Goal: Navigation & Orientation: Go to known website

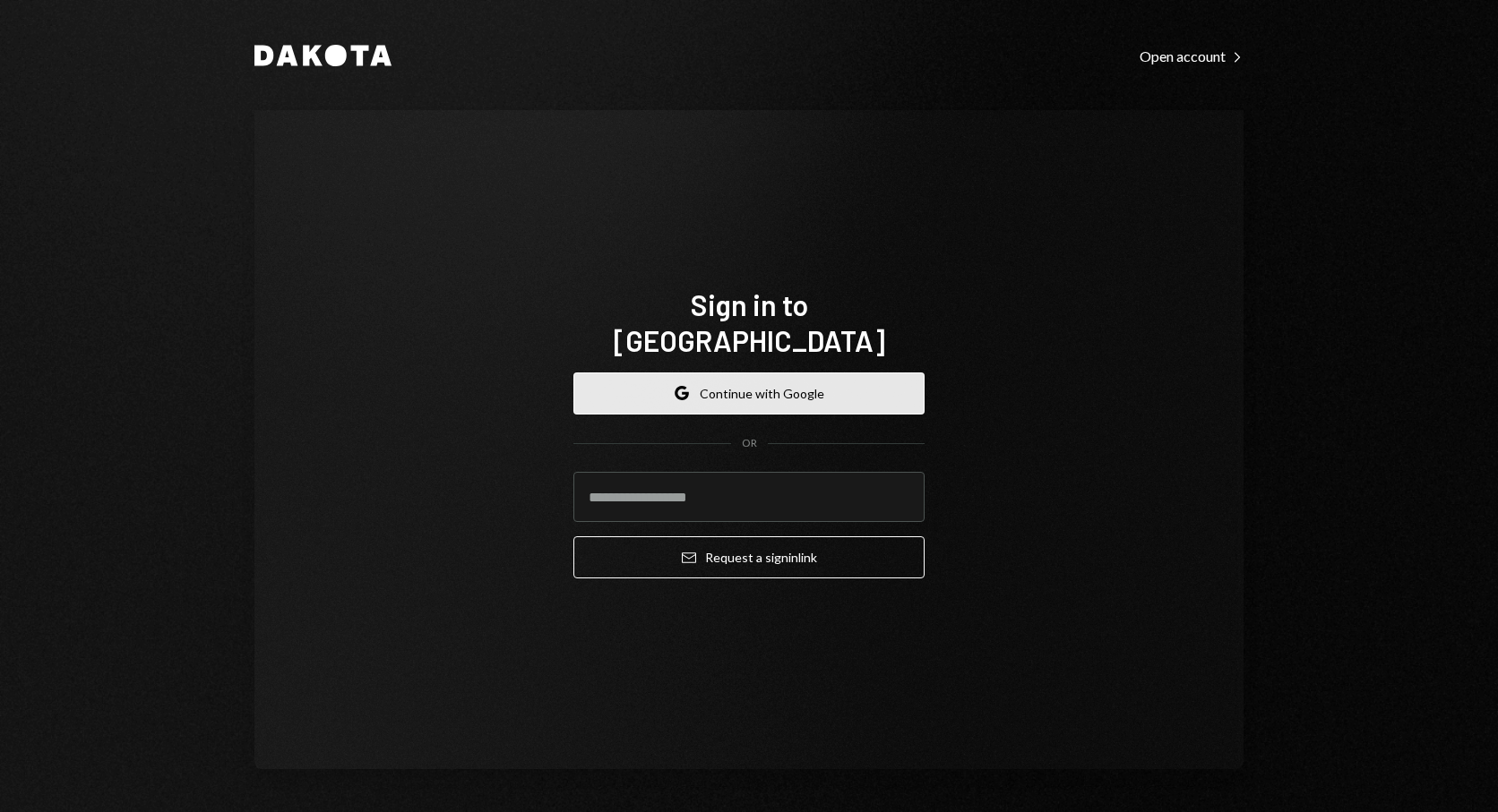
click at [897, 377] on button "Google Continue with Google" at bounding box center [749, 394] width 351 height 42
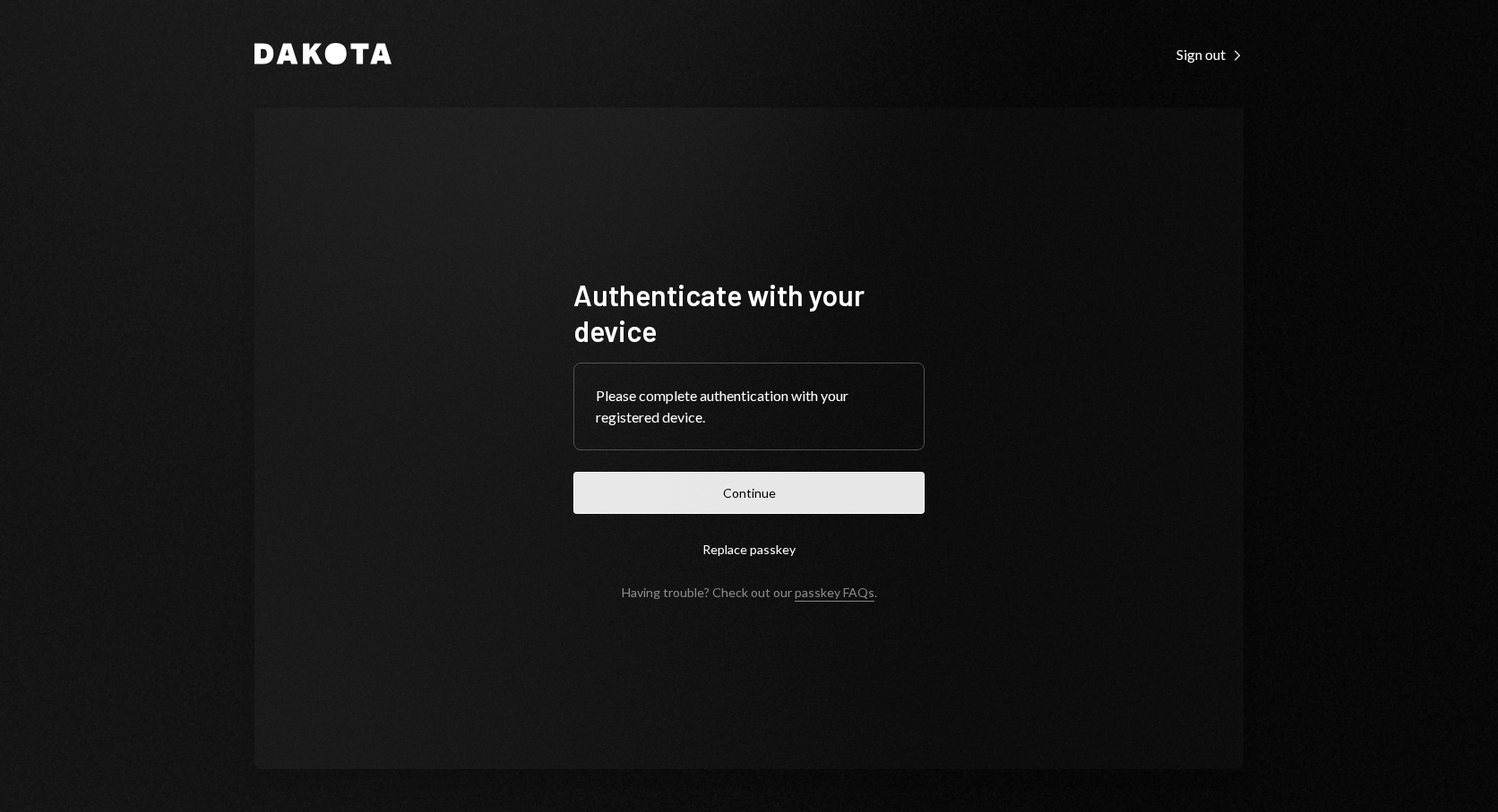
click at [752, 489] on button "Continue" at bounding box center [749, 493] width 351 height 42
